Goal: Task Accomplishment & Management: Complete application form

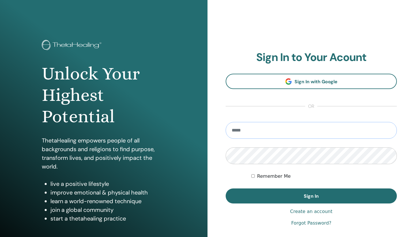
type input "**********"
click at [312, 196] on button "Sign In" at bounding box center [311, 195] width 171 height 15
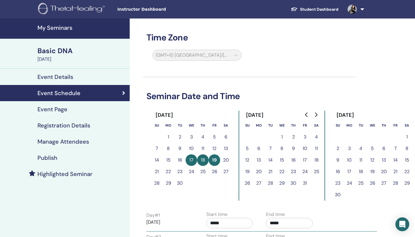
click at [312, 10] on link "Student Dashboard" at bounding box center [314, 9] width 57 height 11
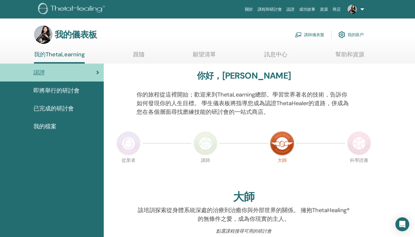
click at [311, 35] on link "講師儀表盤" at bounding box center [309, 34] width 29 height 13
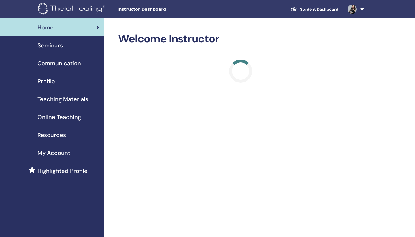
click at [43, 47] on span "Seminars" at bounding box center [50, 45] width 25 height 9
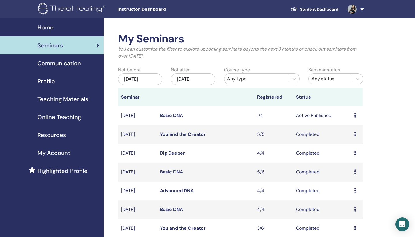
click at [172, 114] on link "Basic DNA" at bounding box center [171, 115] width 23 height 6
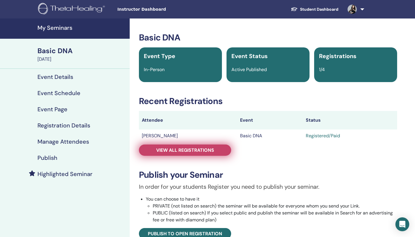
click at [199, 151] on span "View all registrations" at bounding box center [185, 150] width 58 height 6
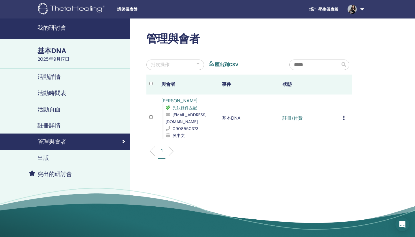
click at [344, 117] on icon at bounding box center [344, 117] width 2 height 5
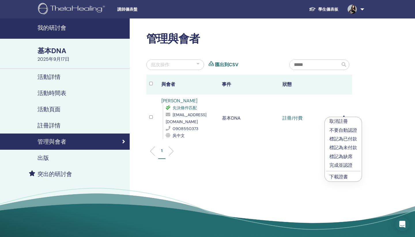
click at [340, 165] on p "完成並認證" at bounding box center [344, 165] width 28 height 7
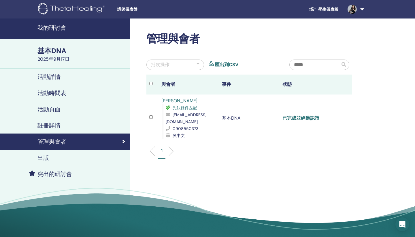
click at [327, 11] on link "學生儀表板" at bounding box center [324, 9] width 39 height 11
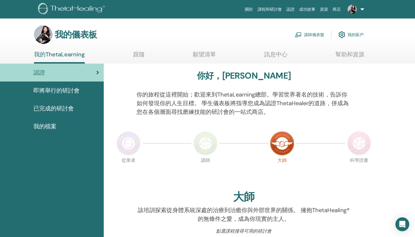
click at [315, 34] on link "講師儀表盤" at bounding box center [309, 34] width 29 height 13
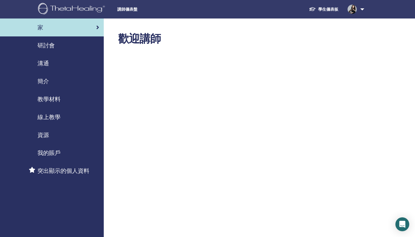
click at [88, 49] on div "研討會" at bounding box center [52, 45] width 95 height 9
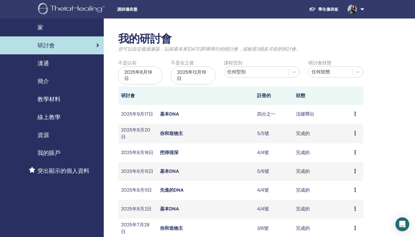
click at [69, 31] on div "家" at bounding box center [52, 27] width 95 height 9
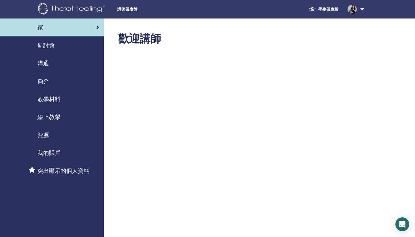
click at [84, 45] on div "研討會" at bounding box center [52, 45] width 95 height 9
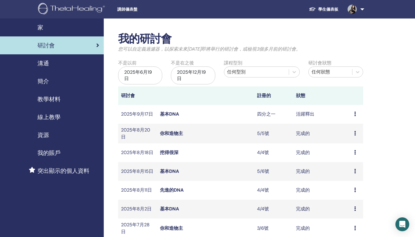
click at [323, 10] on link "學生儀表板" at bounding box center [324, 9] width 39 height 11
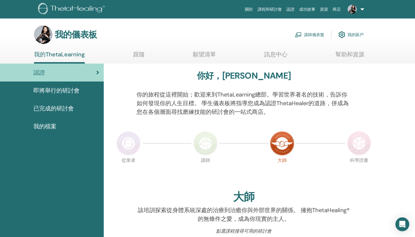
click at [309, 33] on link "講師儀表盤" at bounding box center [309, 34] width 29 height 13
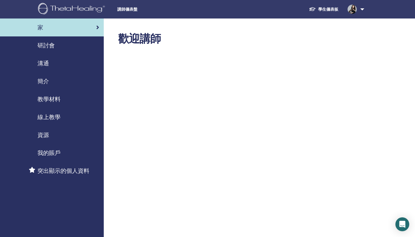
click at [46, 44] on span "研討會" at bounding box center [46, 45] width 17 height 9
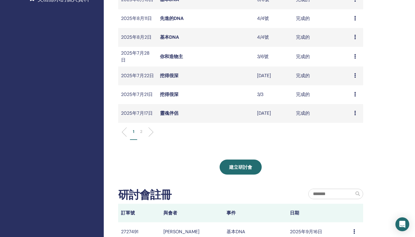
scroll to position [192, 0]
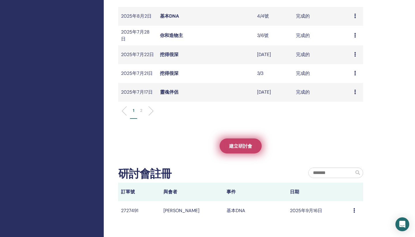
click at [247, 146] on span "建立研討會" at bounding box center [240, 146] width 23 height 6
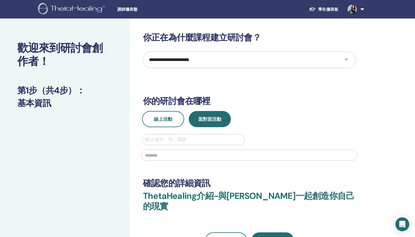
select select "*"
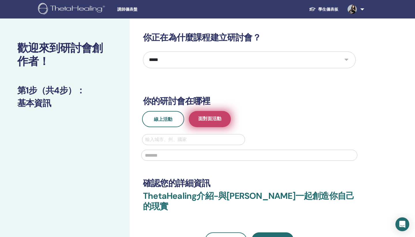
click at [204, 117] on span "面對面活動" at bounding box center [209, 118] width 23 height 7
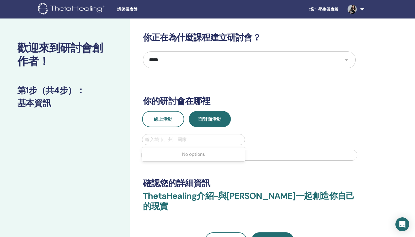
click at [193, 139] on div at bounding box center [193, 139] width 97 height 8
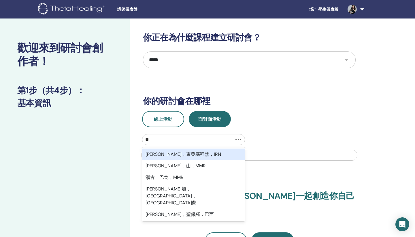
type input "***"
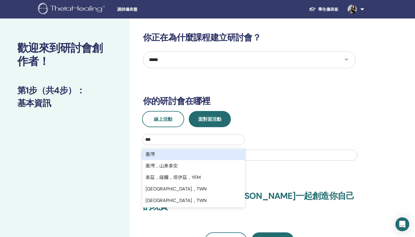
click at [185, 158] on div "臺灣" at bounding box center [193, 154] width 103 height 12
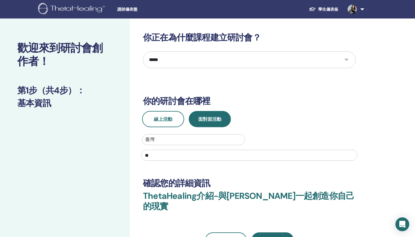
type input "*"
type input "**********"
drag, startPoint x: 270, startPoint y: 122, endPoint x: 261, endPoint y: 135, distance: 15.7
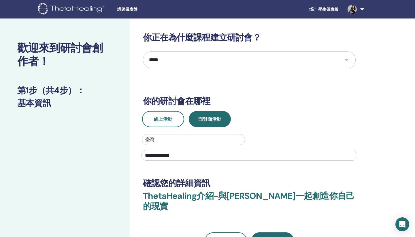
click at [270, 122] on div "線上活動 面對面活動" at bounding box center [250, 119] width 222 height 16
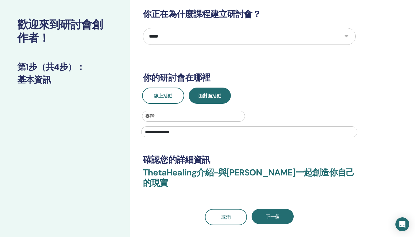
scroll to position [25, 0]
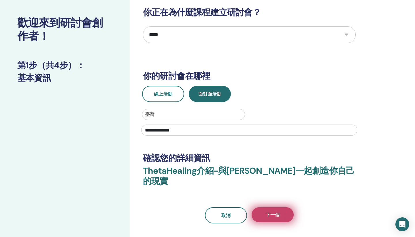
click at [276, 211] on span "下一個" at bounding box center [273, 214] width 14 height 6
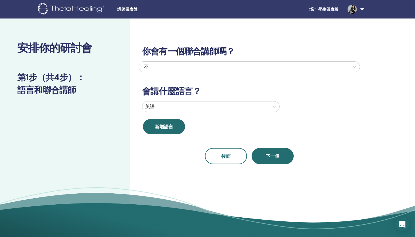
scroll to position [0, 0]
click at [259, 109] on div at bounding box center [205, 106] width 121 height 8
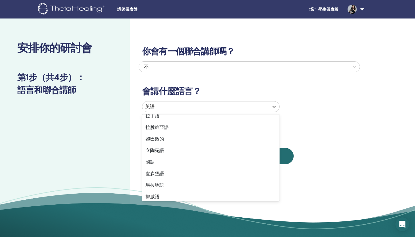
scroll to position [304, 0]
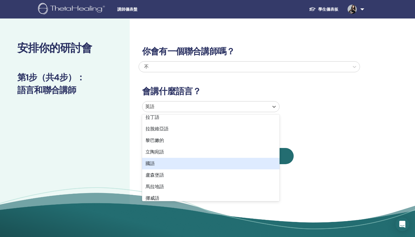
click at [210, 165] on div "國語" at bounding box center [211, 164] width 138 height 12
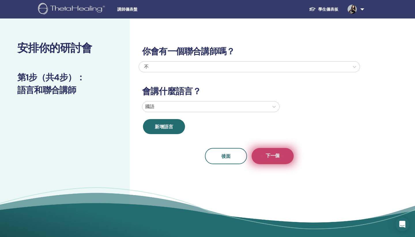
click at [275, 156] on span "下一個" at bounding box center [273, 155] width 14 height 7
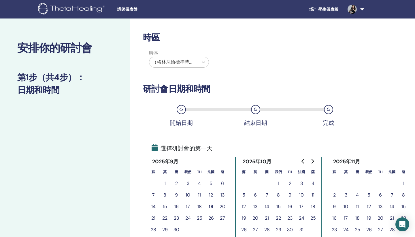
click at [188, 63] on div "（格林尼治標準時間-8）美國/阿拉斯加" at bounding box center [173, 62] width 43 height 7
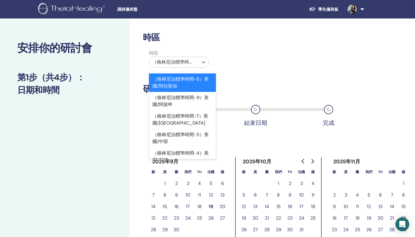
type input "*"
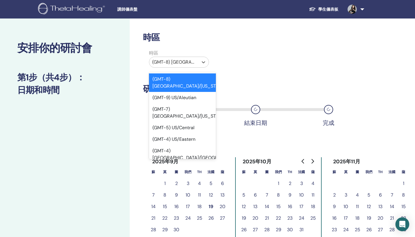
type input "*"
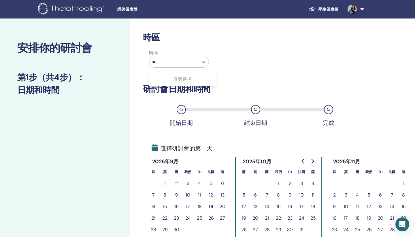
type input "*"
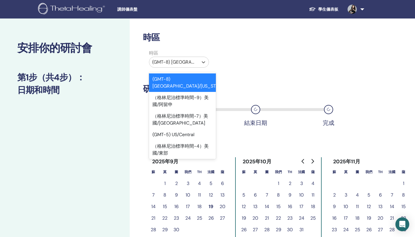
type input "*"
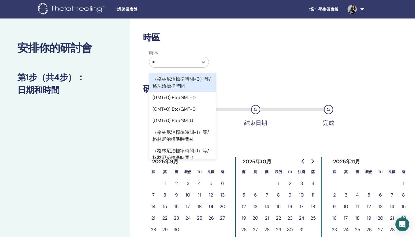
type input "**"
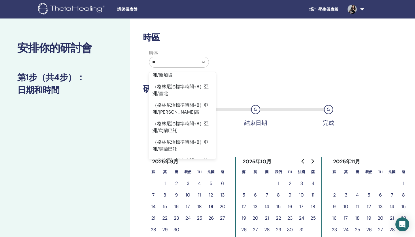
scroll to position [314, 0]
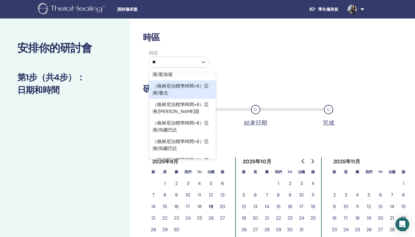
click at [183, 84] on div "（格林尼治標準時間+8）亞洲/臺北" at bounding box center [182, 89] width 67 height 18
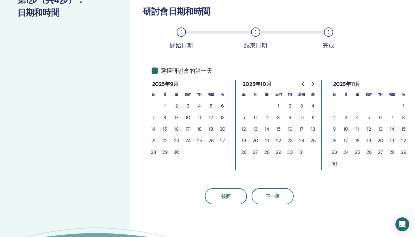
scroll to position [83, 0]
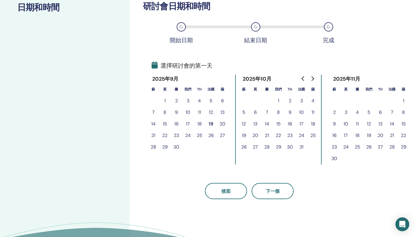
click at [222, 125] on button "20" at bounding box center [223, 124] width 12 height 12
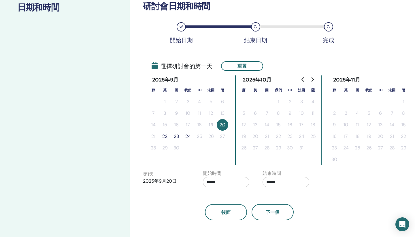
click at [165, 136] on button "22" at bounding box center [165, 136] width 12 height 12
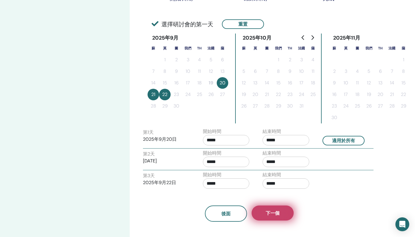
scroll to position [125, 0]
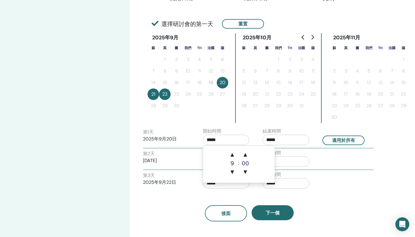
click at [211, 139] on input "*****" at bounding box center [226, 139] width 47 height 10
click at [229, 158] on span "▲" at bounding box center [231, 155] width 12 height 12
type input "*****"
click at [269, 138] on input "*****" at bounding box center [286, 139] width 47 height 10
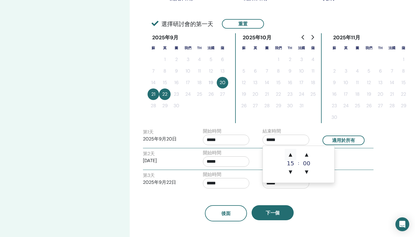
click at [291, 154] on span "▲" at bounding box center [291, 155] width 12 height 12
type input "*****"
click at [212, 161] on input "*****" at bounding box center [226, 161] width 47 height 10
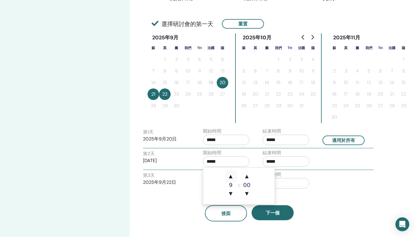
click at [232, 172] on span "▲" at bounding box center [231, 176] width 12 height 12
type input "*****"
click at [269, 161] on input "*****" at bounding box center [286, 161] width 47 height 10
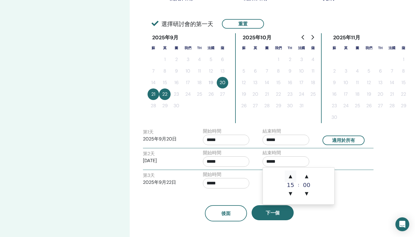
click at [293, 178] on span "▲" at bounding box center [291, 176] width 12 height 12
type input "*****"
click at [211, 183] on input "*****" at bounding box center [226, 183] width 47 height 10
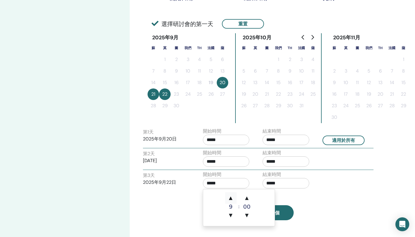
click at [230, 196] on span "▲" at bounding box center [231, 198] width 12 height 12
type input "*****"
click at [269, 182] on input "*****" at bounding box center [286, 183] width 47 height 10
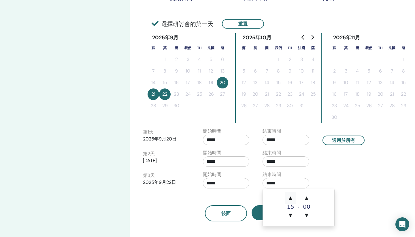
click at [291, 196] on span "▲" at bounding box center [291, 198] width 12 height 12
type input "*****"
click at [329, 183] on div "第 3 天 2025年9月22日 開始時間 ***** 結束時間 *****" at bounding box center [258, 181] width 239 height 20
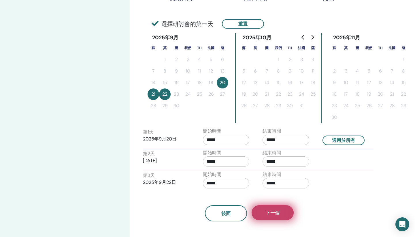
click at [277, 208] on button "下一個" at bounding box center [273, 212] width 42 height 15
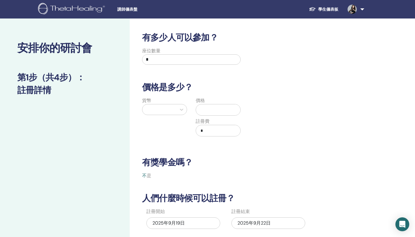
scroll to position [0, 0]
click at [201, 59] on input "*" at bounding box center [191, 59] width 99 height 10
type input "*"
click at [177, 113] on div at bounding box center [182, 109] width 10 height 10
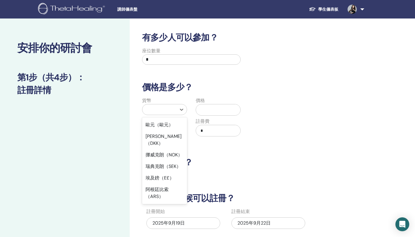
scroll to position [546, 0]
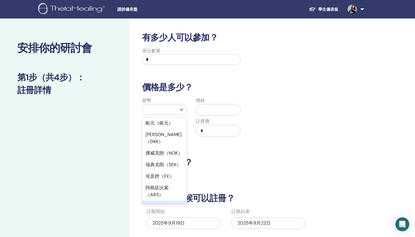
click at [166, 200] on div "新臺幣（TWD）" at bounding box center [164, 206] width 45 height 12
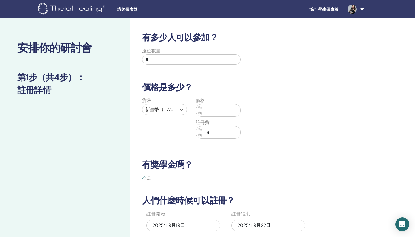
click at [205, 112] on input "text" at bounding box center [222, 110] width 35 height 11
click at [205, 112] on input "*****" at bounding box center [222, 110] width 35 height 11
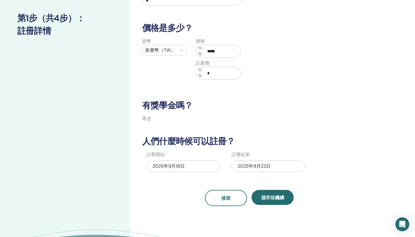
scroll to position [63, 0]
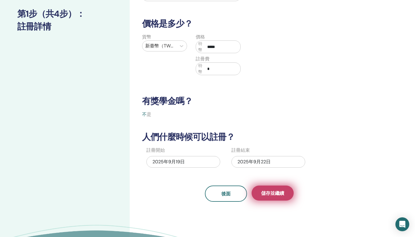
type input "*****"
click at [270, 190] on button "儲存並繼續" at bounding box center [273, 192] width 42 height 15
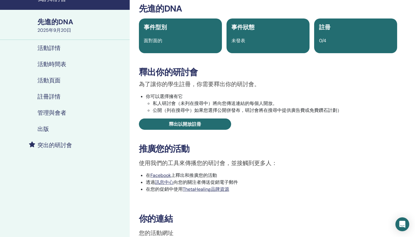
scroll to position [31, 0]
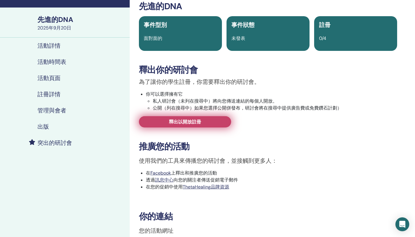
click at [220, 119] on link "釋出以開放註冊" at bounding box center [185, 121] width 92 height 11
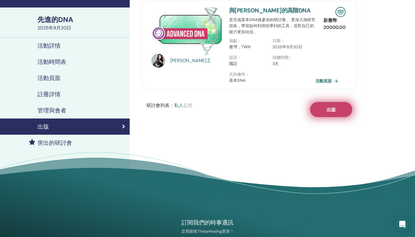
click at [322, 112] on button "出版" at bounding box center [331, 109] width 42 height 15
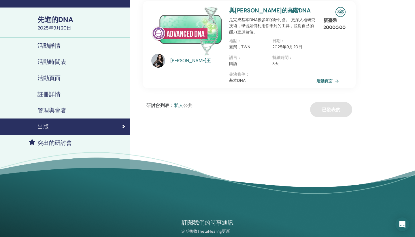
click at [327, 81] on link "活動頁面" at bounding box center [329, 80] width 25 height 9
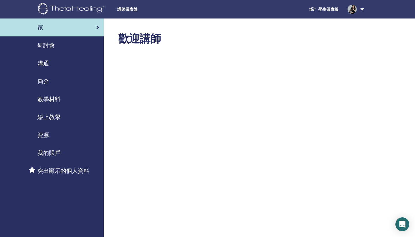
click at [333, 9] on link "學生儀表板" at bounding box center [324, 9] width 39 height 11
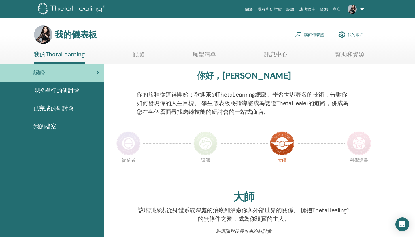
click at [309, 37] on link "講師儀表盤" at bounding box center [309, 34] width 29 height 13
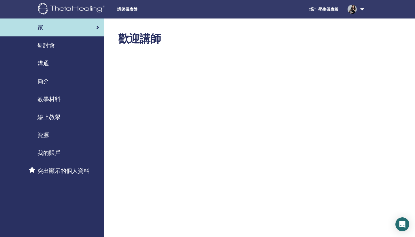
click at [55, 45] on span "研討會" at bounding box center [46, 45] width 17 height 9
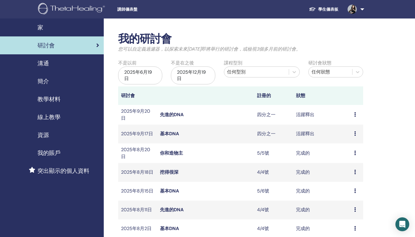
click at [171, 115] on link "先進的DNA" at bounding box center [172, 114] width 24 height 6
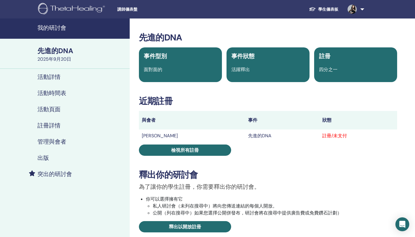
click at [329, 11] on link "學生儀表板" at bounding box center [324, 9] width 39 height 11
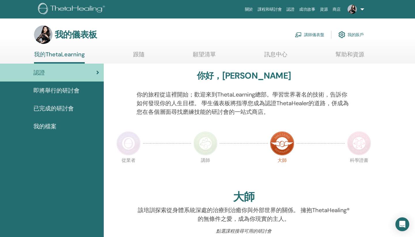
click at [311, 37] on link "講師儀表盤" at bounding box center [309, 34] width 29 height 13
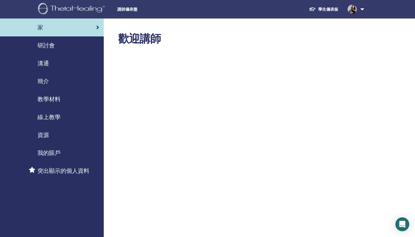
click at [50, 47] on span "研討會" at bounding box center [46, 45] width 17 height 9
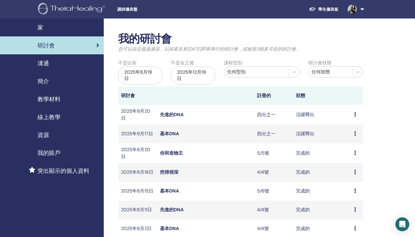
click at [172, 117] on td "先進的DNA" at bounding box center [205, 115] width 97 height 20
click at [170, 115] on link "先進的DNA" at bounding box center [172, 114] width 24 height 6
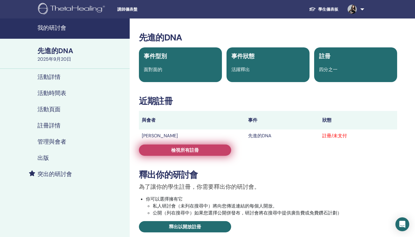
click at [213, 148] on link "檢視所有註冊" at bounding box center [185, 149] width 92 height 11
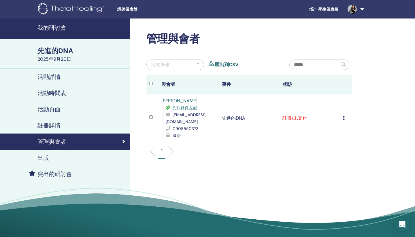
click at [343, 119] on td "取消註冊 不要自動認證 標記為已付款 標記為未付款 標記為缺席 完成並認證 下載證書" at bounding box center [346, 117] width 12 height 47
click at [327, 8] on link "學生儀表板" at bounding box center [324, 9] width 39 height 11
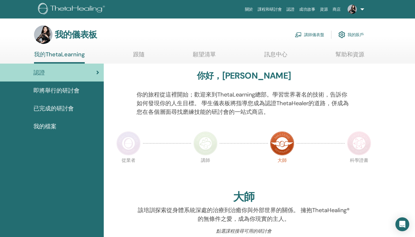
click at [315, 35] on link "講師儀表盤" at bounding box center [309, 34] width 29 height 13
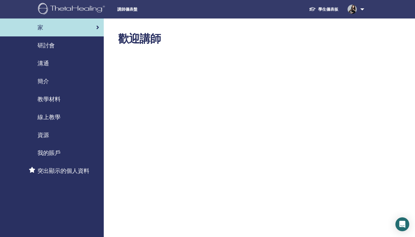
click at [42, 46] on span "研討會" at bounding box center [46, 45] width 17 height 9
